Goal: Navigation & Orientation: Find specific page/section

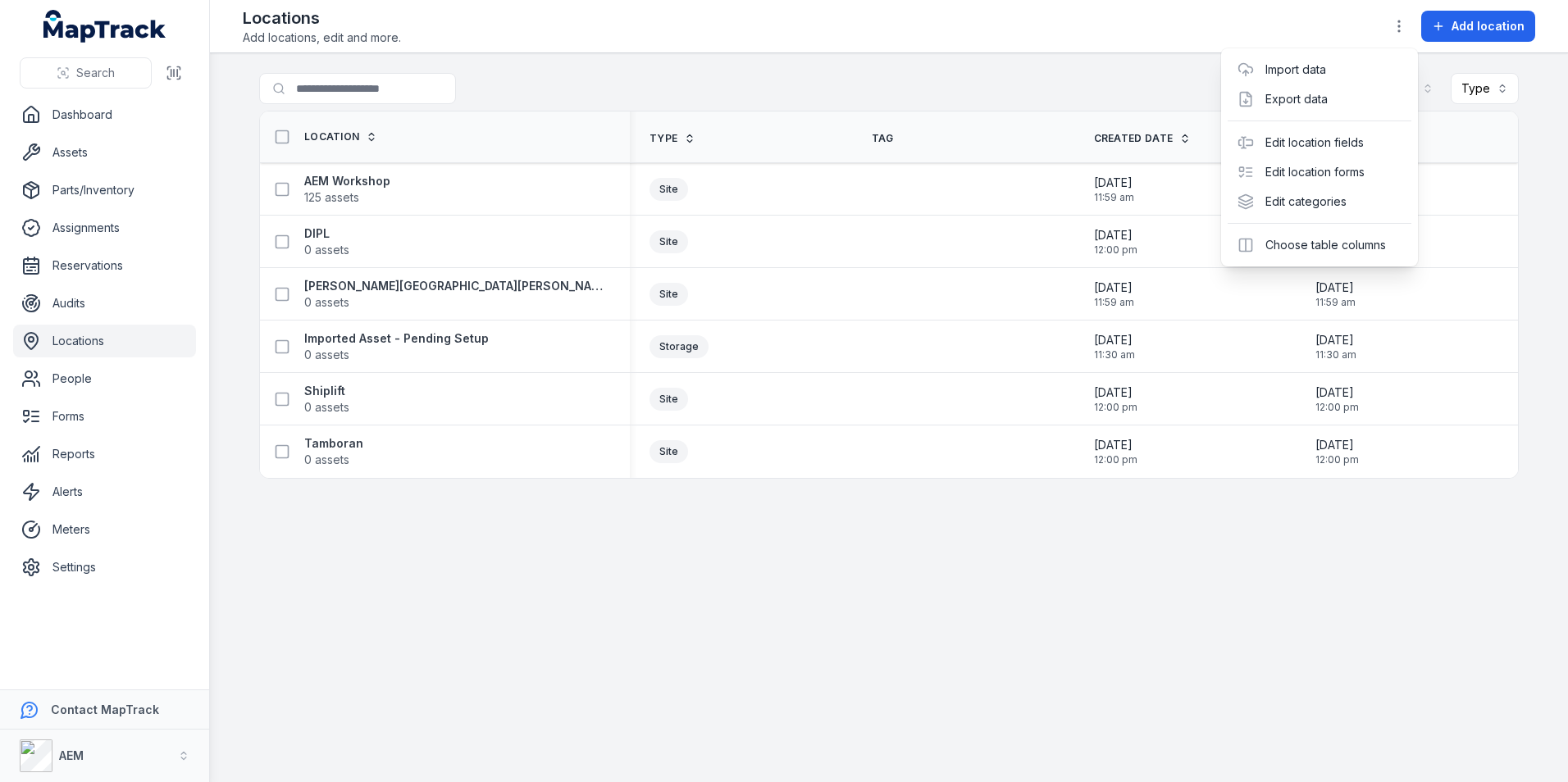
click at [772, 510] on div "Toggle Navigation Locations Add locations, edit and more. Add location Search f…" at bounding box center [888, 391] width 1358 height 782
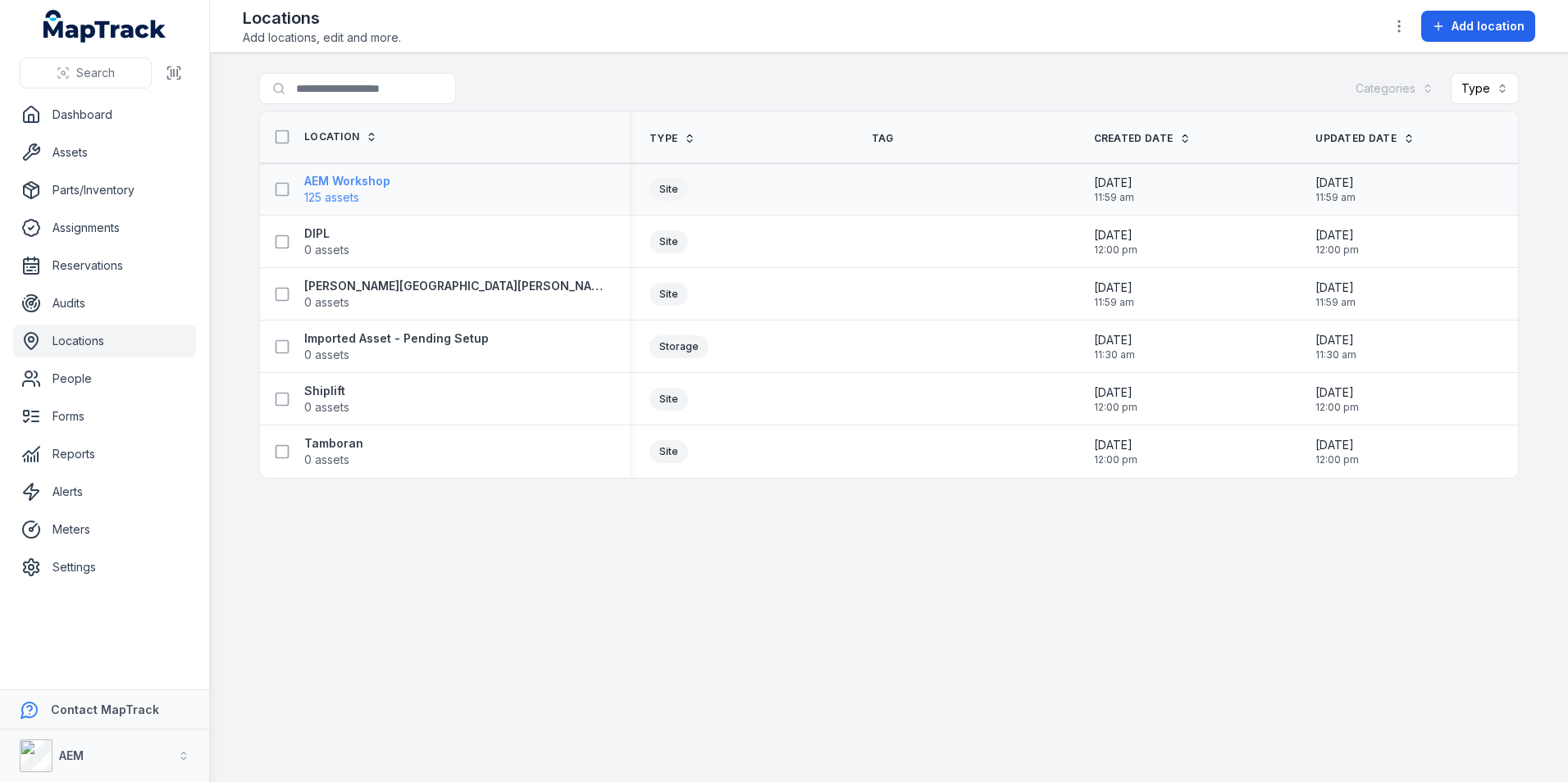
click at [366, 175] on strong "AEM Workshop" at bounding box center [347, 181] width 86 height 17
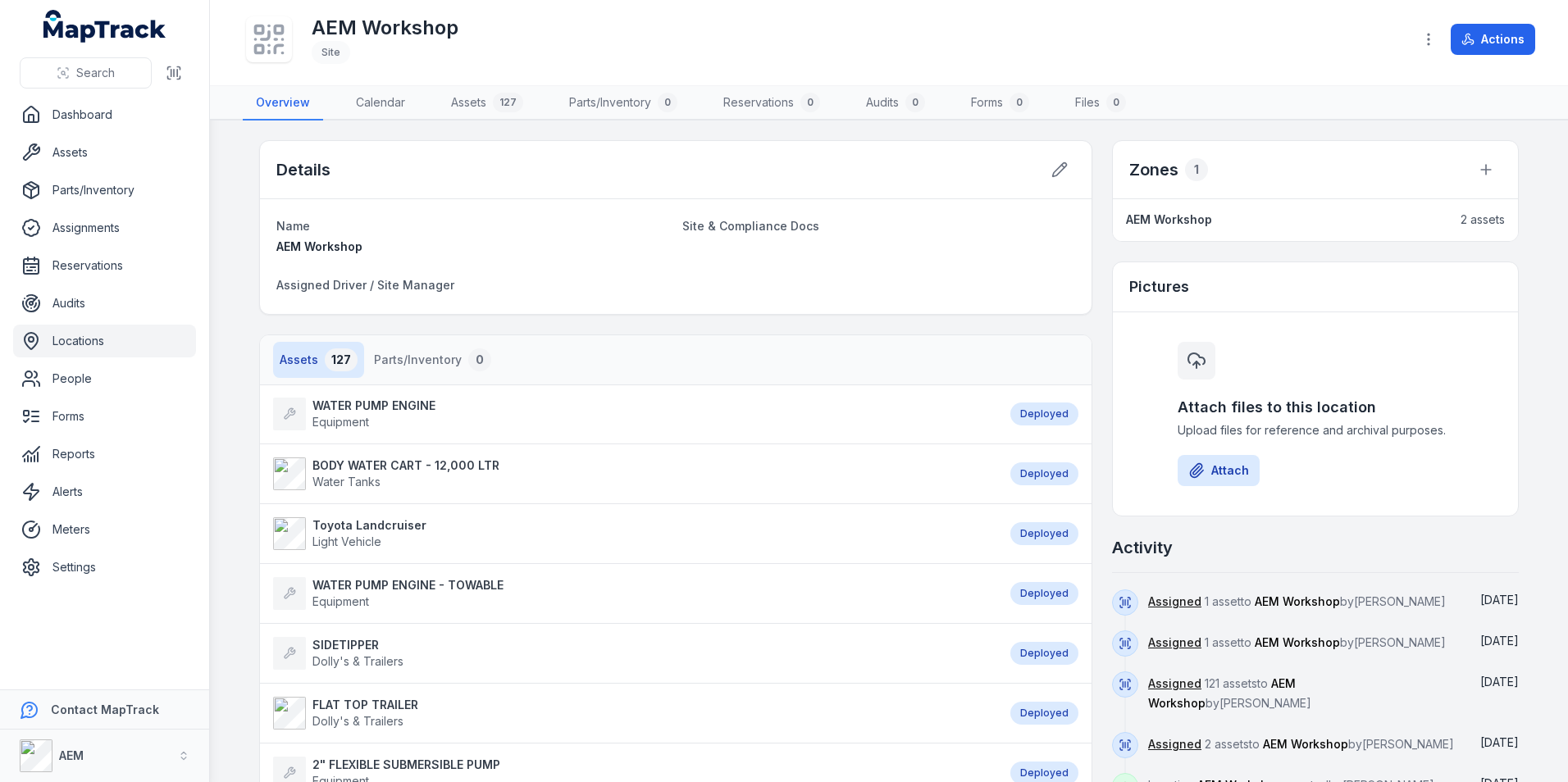
click at [1491, 212] on span "2 assets" at bounding box center [1482, 220] width 44 height 17
click at [493, 104] on div "127" at bounding box center [508, 103] width 31 height 20
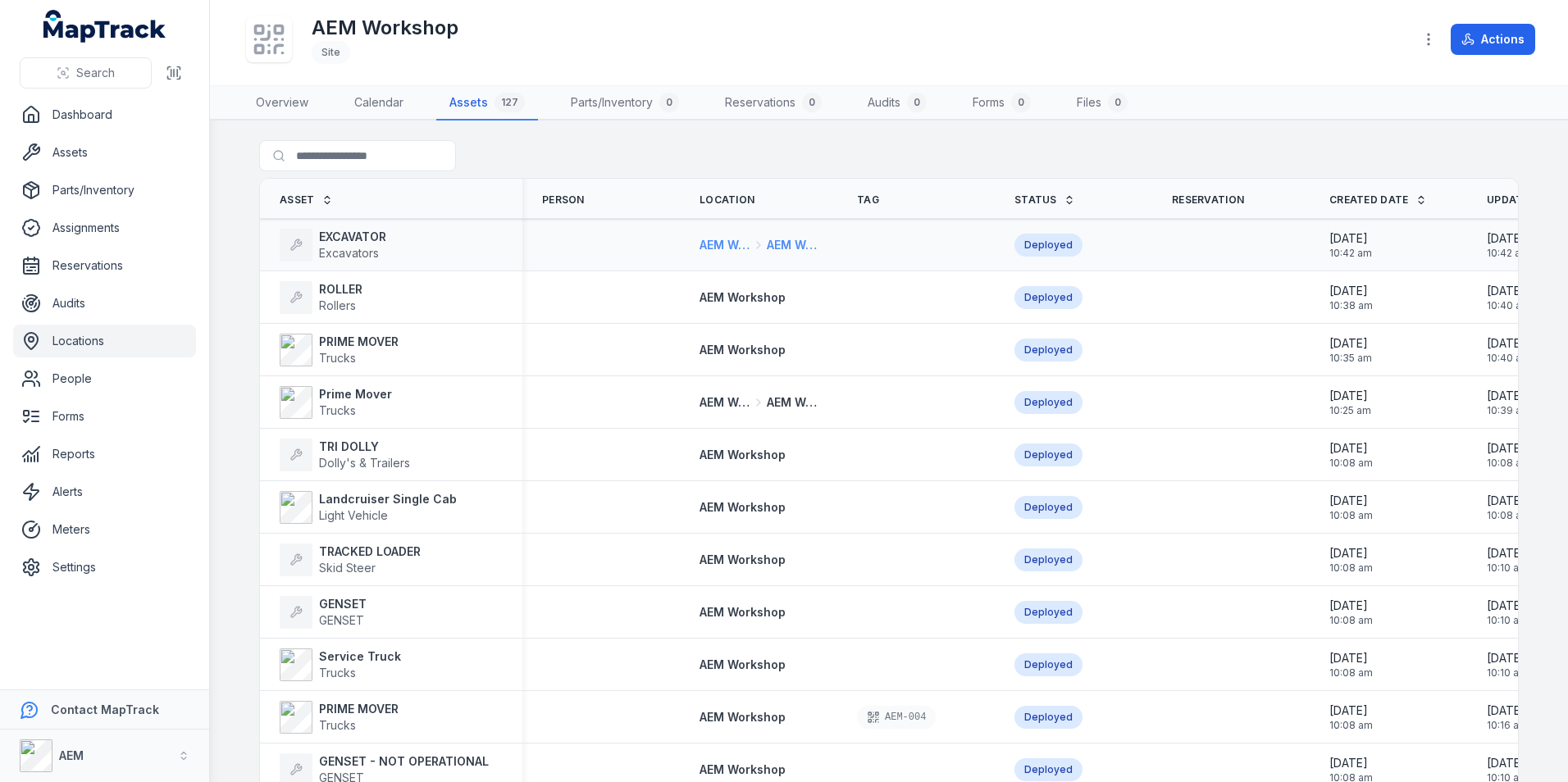
click at [732, 237] on span "AEM Workshop" at bounding box center [724, 245] width 51 height 17
click at [734, 211] on th "Location" at bounding box center [758, 199] width 157 height 40
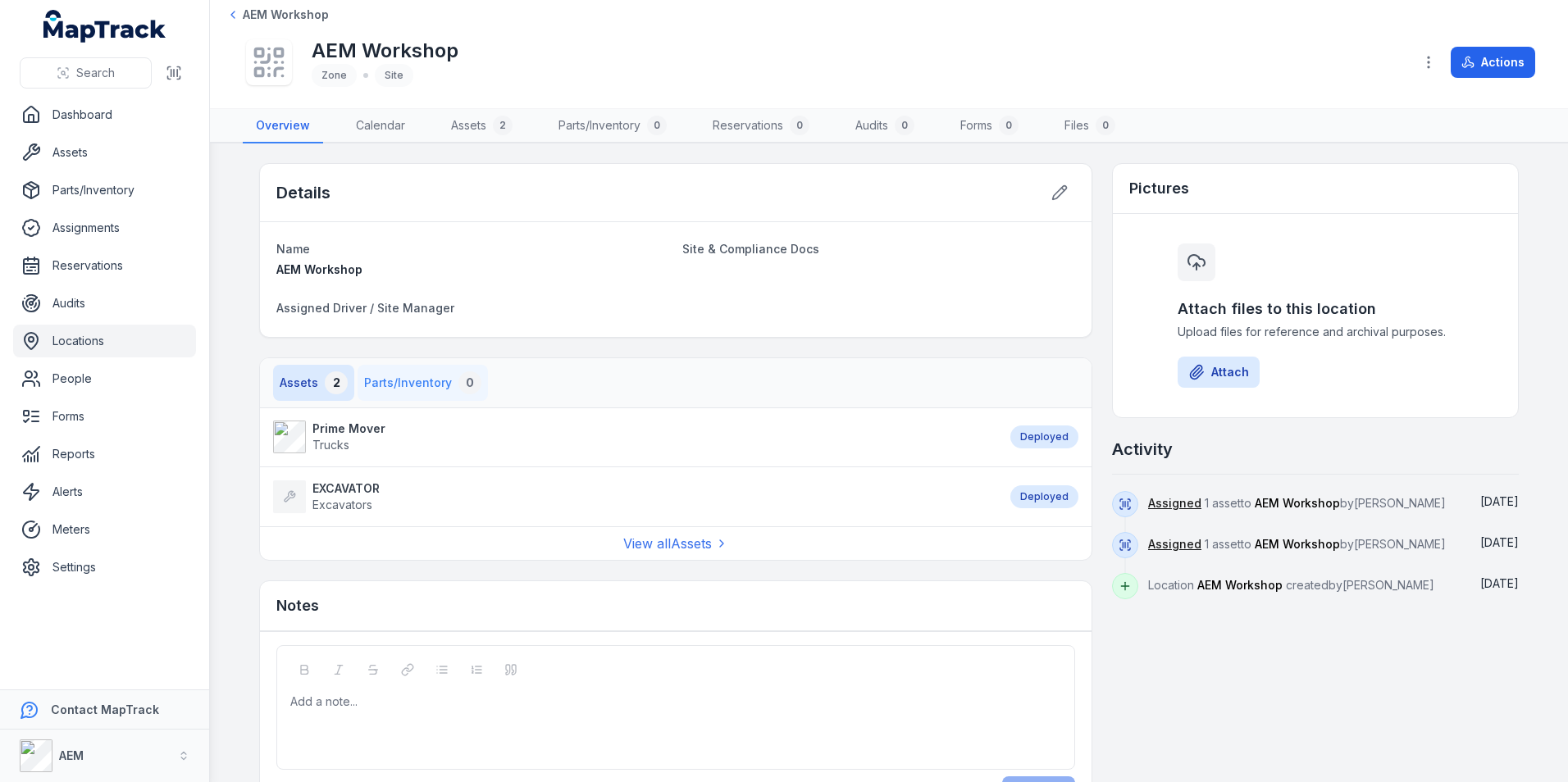
click at [406, 395] on button "Parts/Inventory 0" at bounding box center [422, 383] width 130 height 36
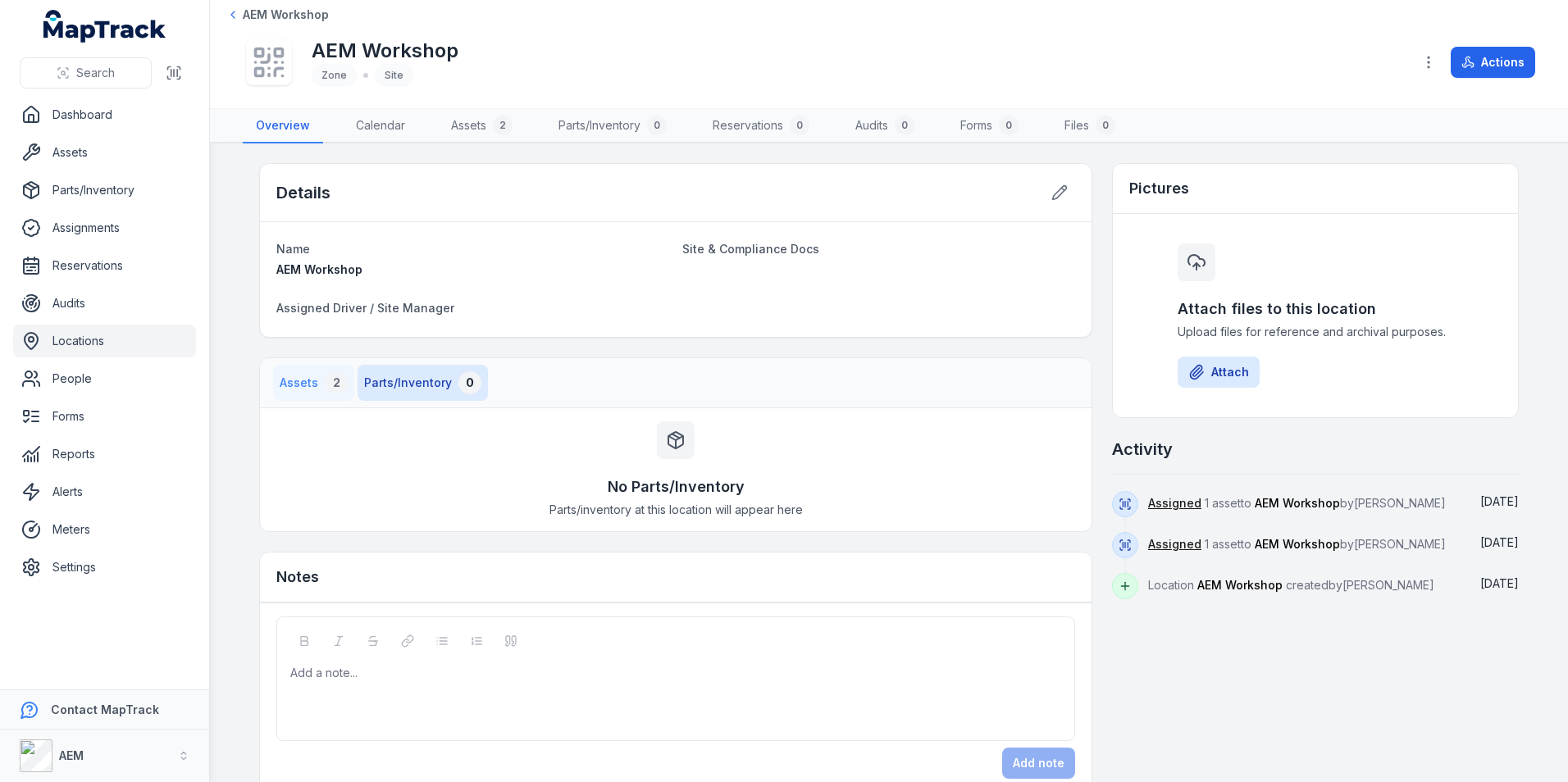
click at [297, 379] on button "Assets 2" at bounding box center [313, 383] width 81 height 36
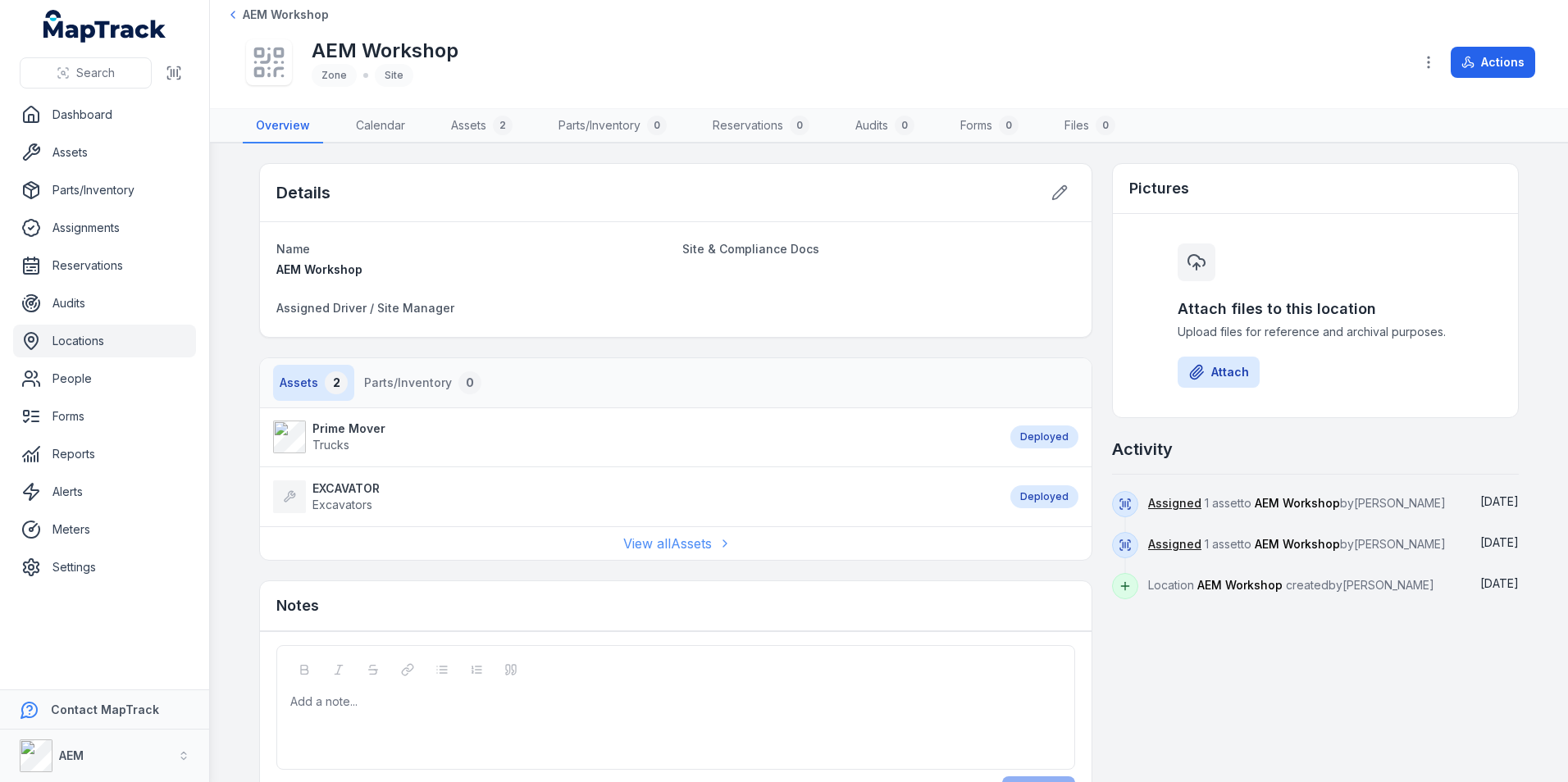
click at [694, 549] on link "View all Assets" at bounding box center [675, 543] width 105 height 20
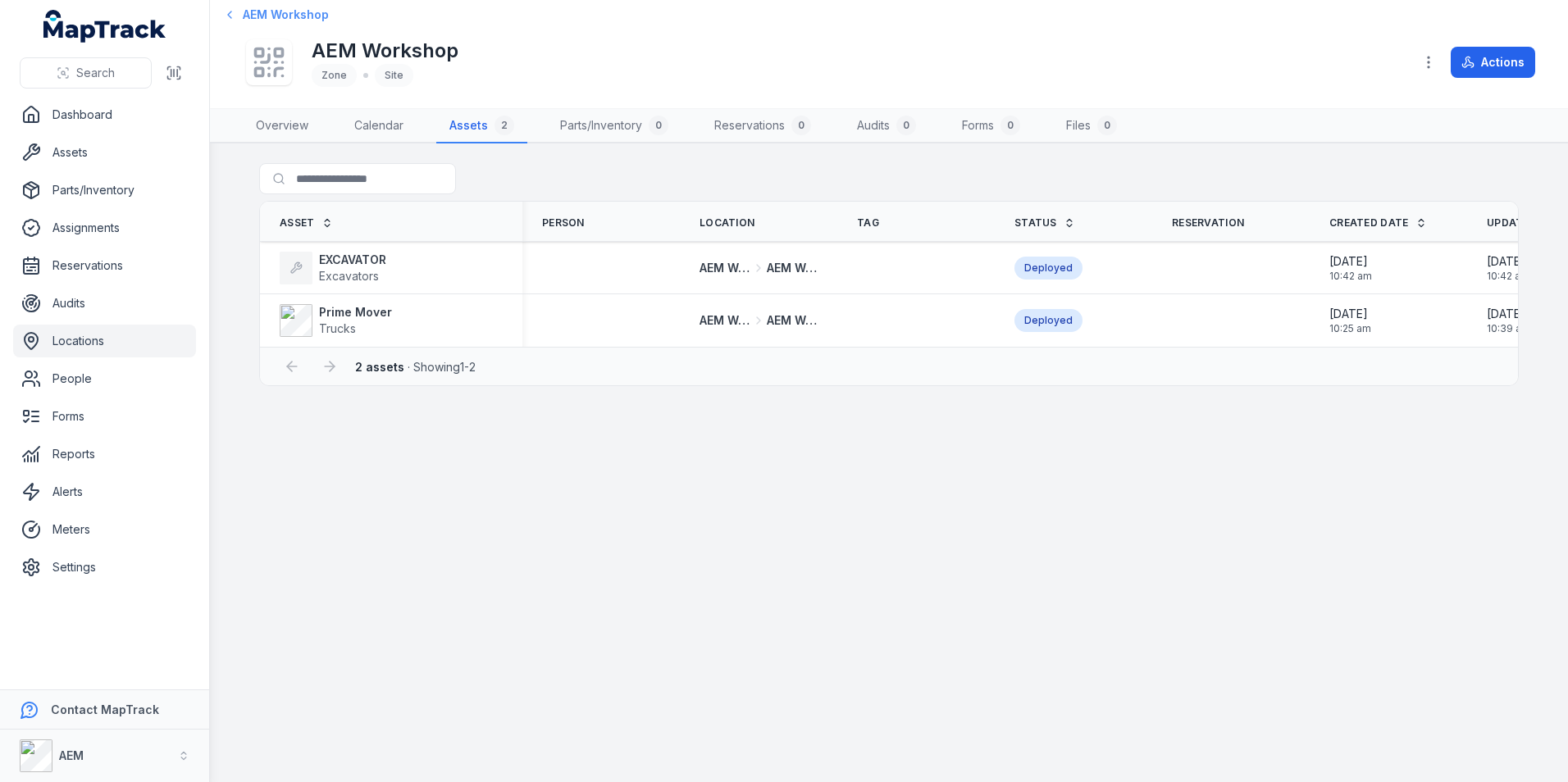
click at [243, 21] on span "AEM Workshop" at bounding box center [286, 15] width 86 height 17
